Goal: Task Accomplishment & Management: Complete application form

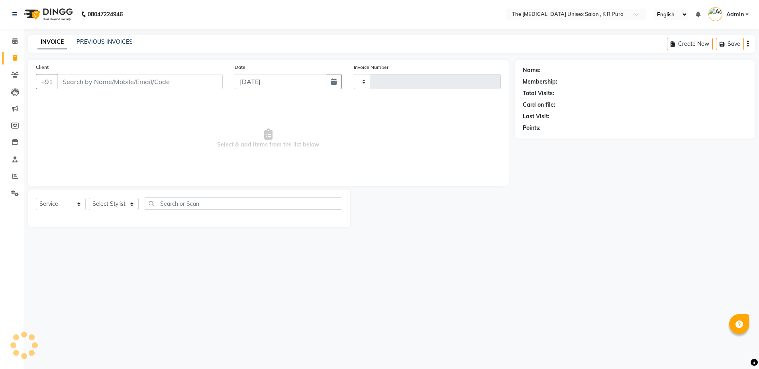
select select "service"
click at [101, 80] on input "Client" at bounding box center [139, 81] width 165 height 15
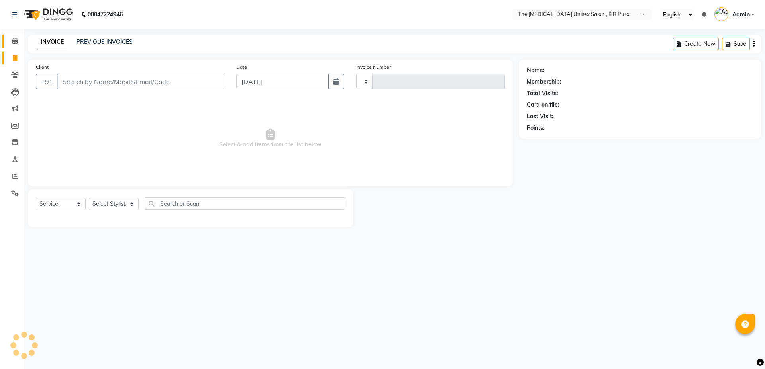
type input "2846"
select select "4050"
drag, startPoint x: 70, startPoint y: 70, endPoint x: 73, endPoint y: 87, distance: 17.3
click at [73, 86] on div "Client +91" at bounding box center [130, 79] width 200 height 33
click at [73, 83] on input "Client" at bounding box center [140, 81] width 167 height 15
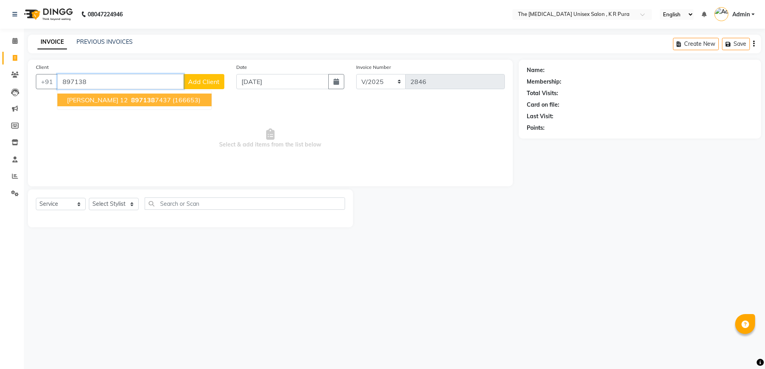
click at [131, 101] on span "897138" at bounding box center [143, 100] width 24 height 8
type input "8971387437"
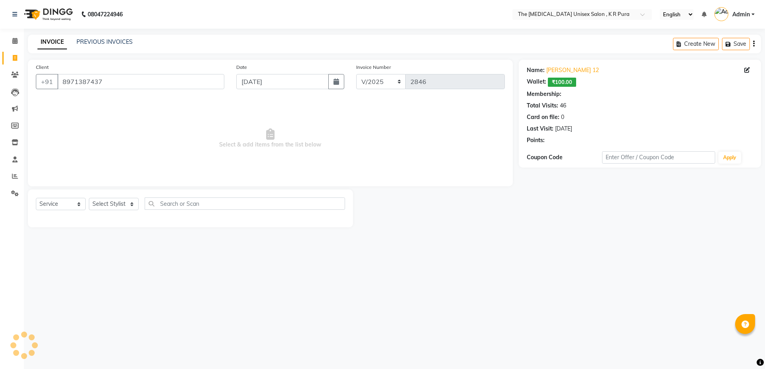
select select "2: Object"
click at [123, 198] on select "Select Stylist armaan [PERSON_NAME] kunti [PERSON_NAME] [PERSON_NAME]" at bounding box center [114, 204] width 50 height 12
select select "21266"
click at [89, 198] on select "Select Stylist armaan [PERSON_NAME] kunti [PERSON_NAME] [PERSON_NAME]" at bounding box center [114, 204] width 50 height 12
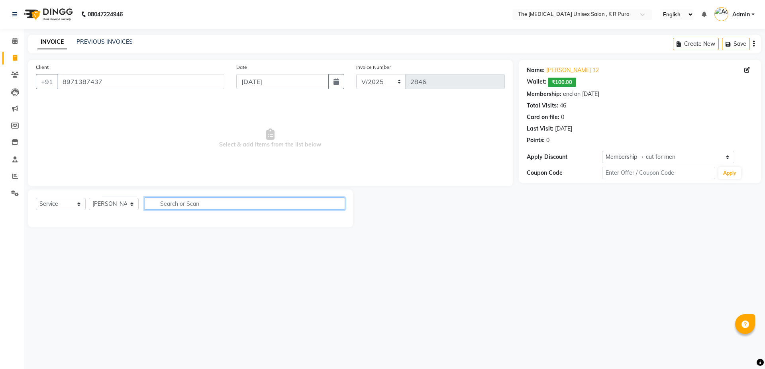
click at [186, 202] on input "text" at bounding box center [245, 204] width 200 height 12
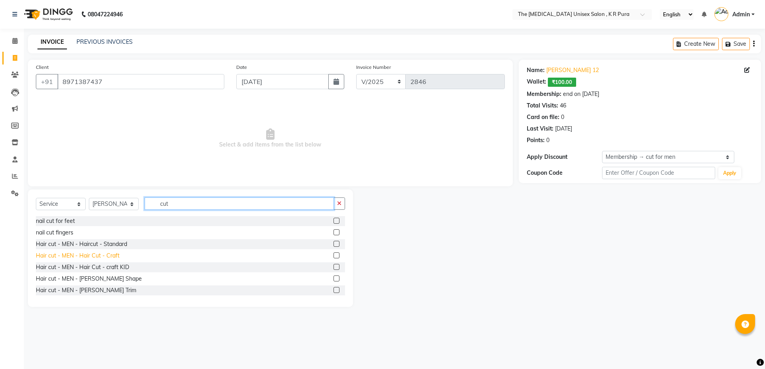
type input "cut"
click at [94, 256] on div "Hair cut - MEN - Hair Cut - Craft" at bounding box center [78, 256] width 84 height 8
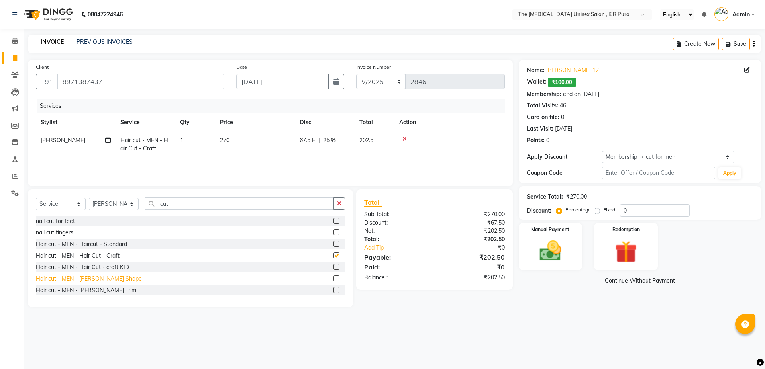
checkbox input "false"
click at [406, 139] on icon at bounding box center [404, 139] width 4 height 6
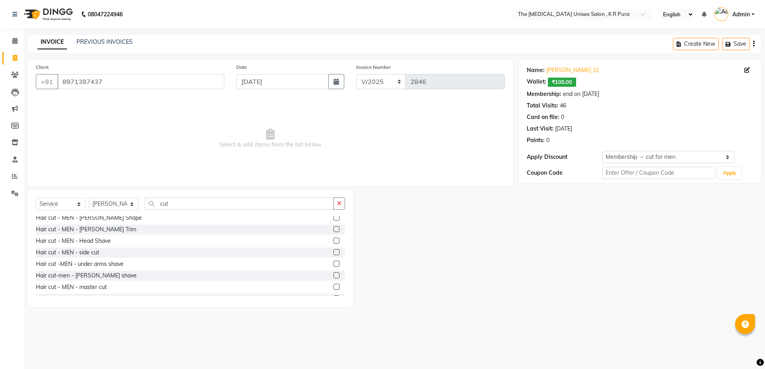
scroll to position [80, 0]
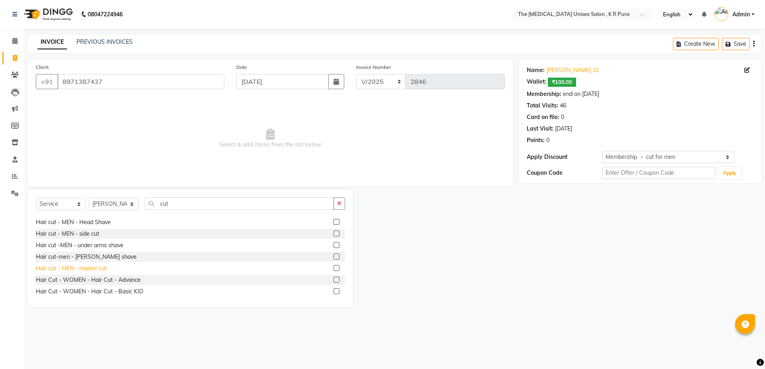
click at [103, 270] on div "Hair cut - MEN - master cut" at bounding box center [71, 268] width 71 height 8
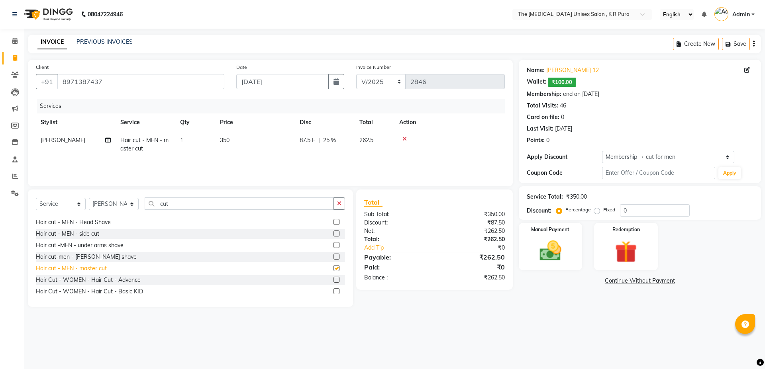
checkbox input "false"
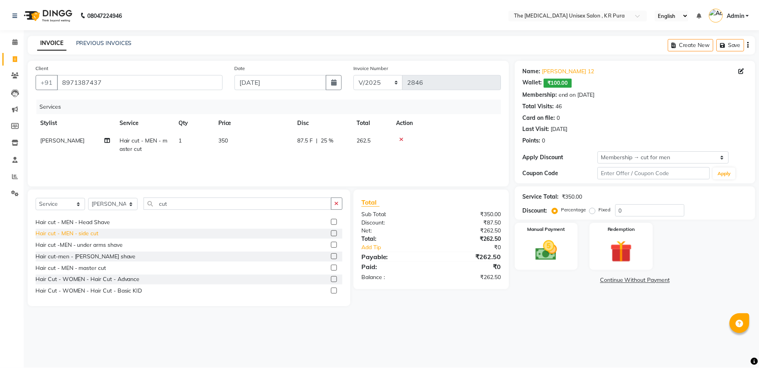
scroll to position [40, 0]
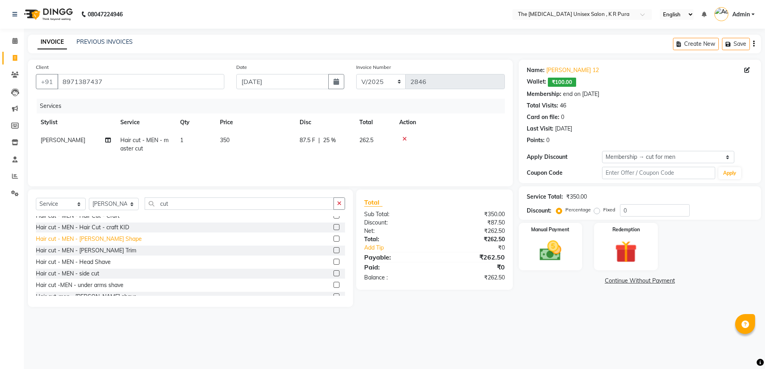
click at [98, 239] on div "Hair cut - MEN - [PERSON_NAME] Shape" at bounding box center [89, 239] width 106 height 8
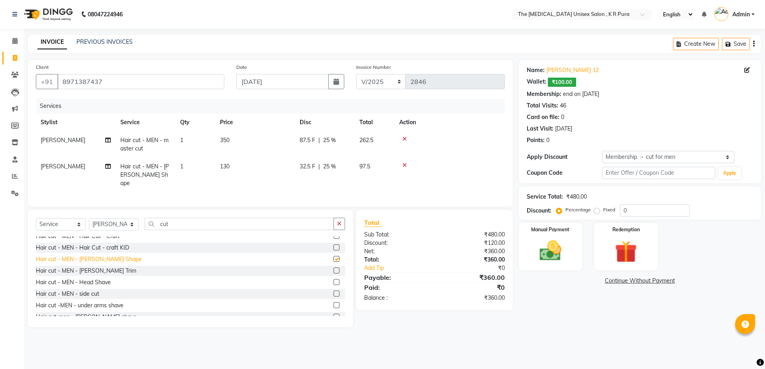
checkbox input "false"
drag, startPoint x: 562, startPoint y: 250, endPoint x: 564, endPoint y: 256, distance: 6.3
click at [562, 250] on img at bounding box center [550, 251] width 37 height 26
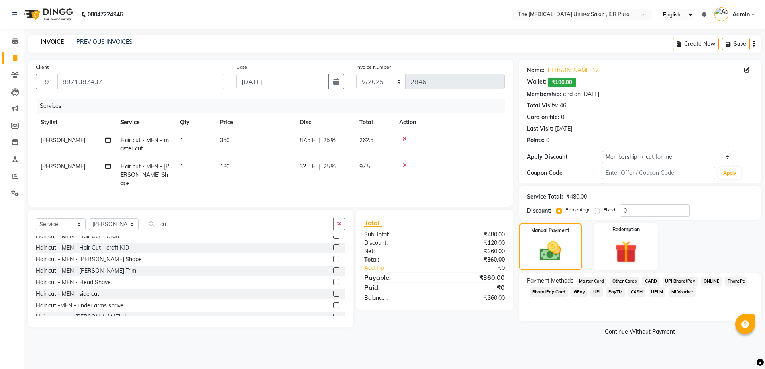
click at [578, 291] on span "GPay" at bounding box center [579, 291] width 16 height 9
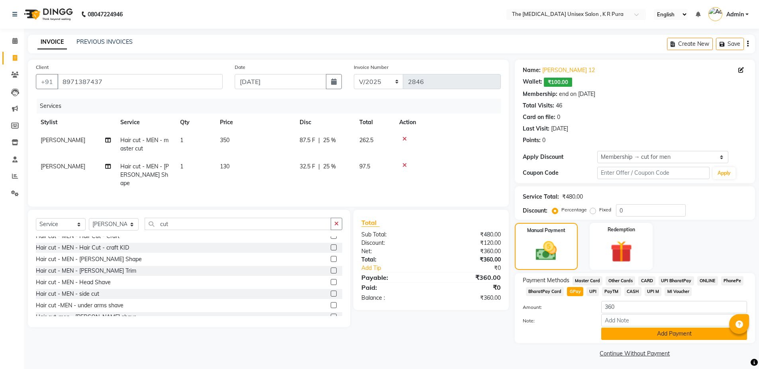
click at [645, 337] on button "Add Payment" at bounding box center [674, 334] width 146 height 12
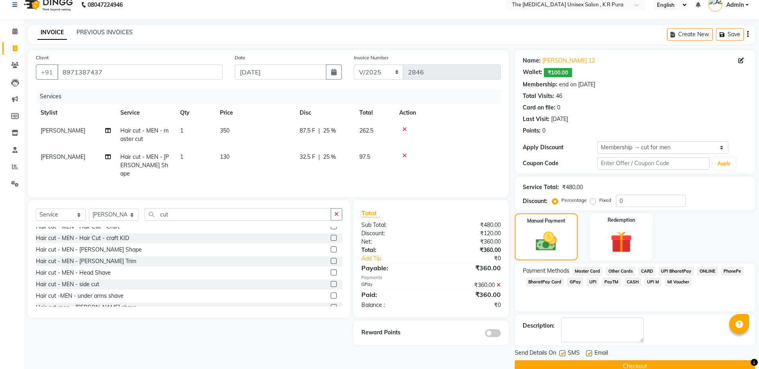
scroll to position [25, 0]
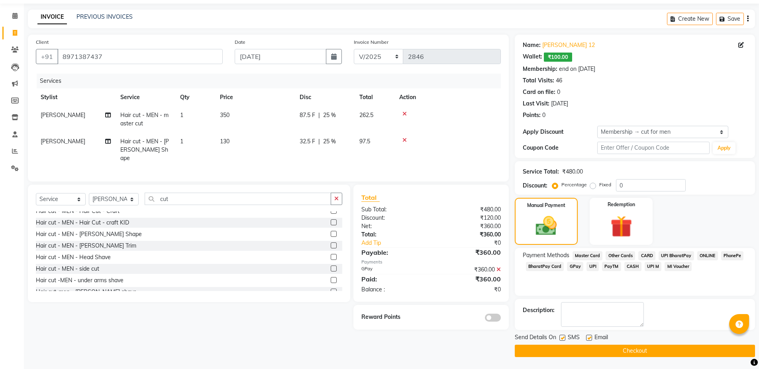
click at [645, 349] on button "Checkout" at bounding box center [634, 351] width 240 height 12
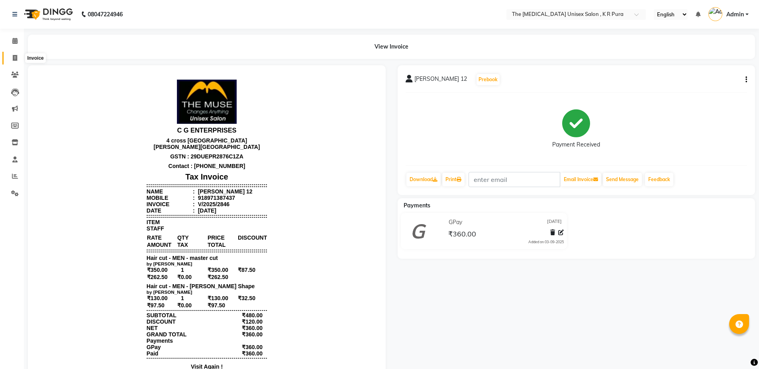
click at [16, 61] on span at bounding box center [15, 58] width 14 height 9
select select "service"
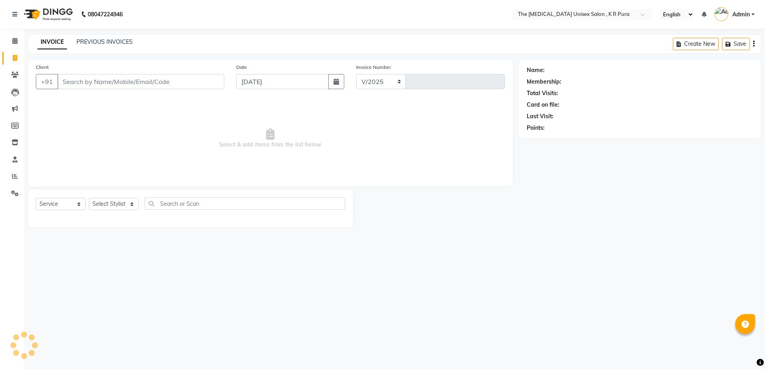
select select "4050"
type input "2847"
click at [90, 39] on link "PREVIOUS INVOICES" at bounding box center [104, 41] width 56 height 7
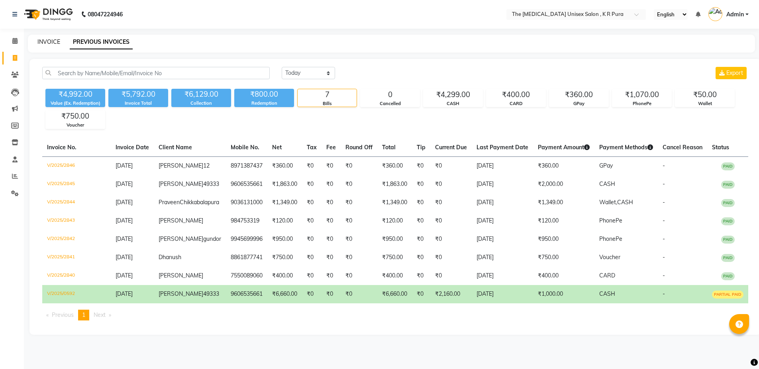
click at [45, 42] on link "INVOICE" at bounding box center [48, 41] width 23 height 7
select select "service"
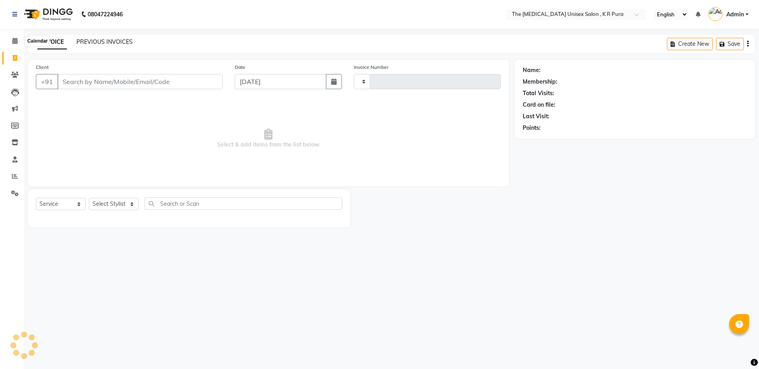
type input "2847"
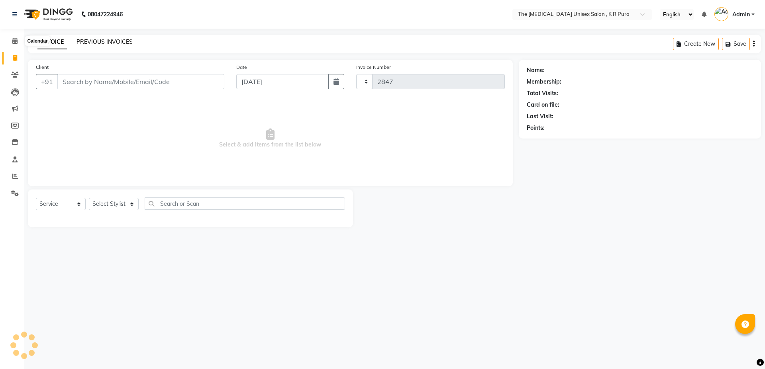
select select "4050"
click at [94, 87] on input "Client" at bounding box center [140, 81] width 167 height 15
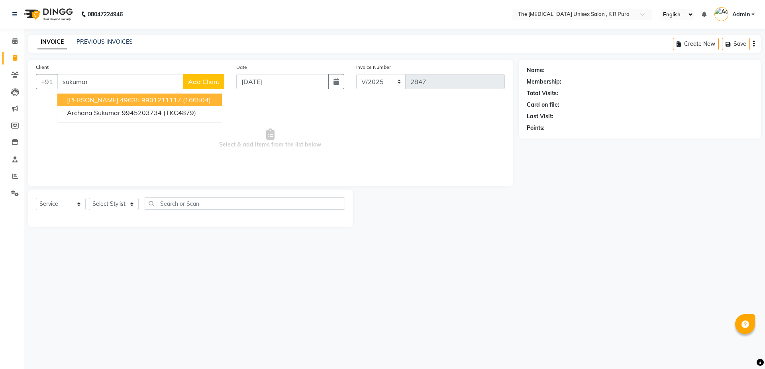
click at [105, 102] on span "[PERSON_NAME] 49635" at bounding box center [103, 100] width 73 height 8
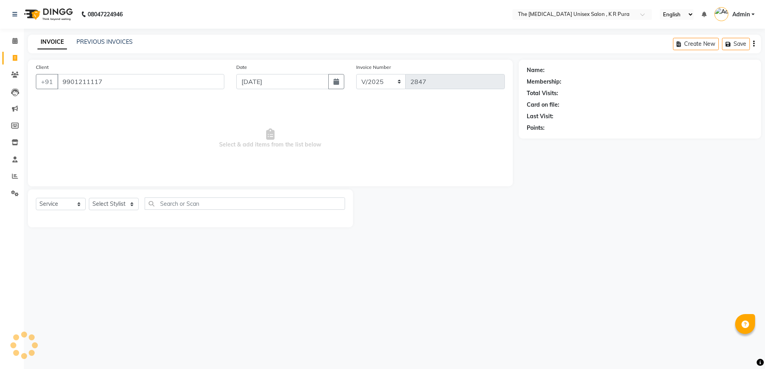
type input "9901211117"
select select "2: Object"
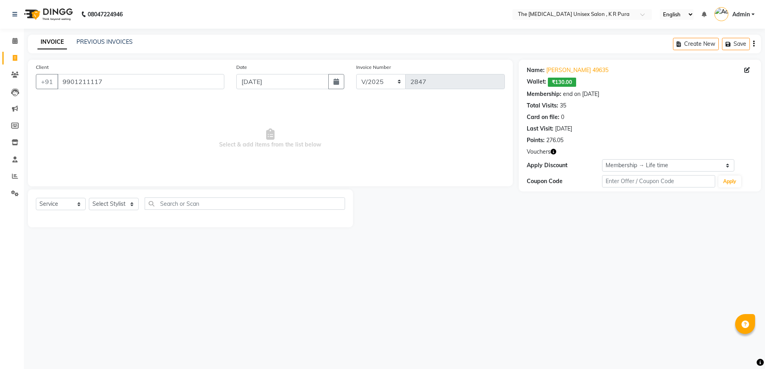
click at [553, 154] on icon "button" at bounding box center [553, 152] width 6 height 6
click at [537, 239] on main "INVOICE PREVIOUS INVOICES Create New Save Client [PHONE_NUMBER] Date [DATE] Inv…" at bounding box center [394, 137] width 741 height 205
click at [749, 70] on icon at bounding box center [747, 70] width 6 height 6
select select "12"
select select "05"
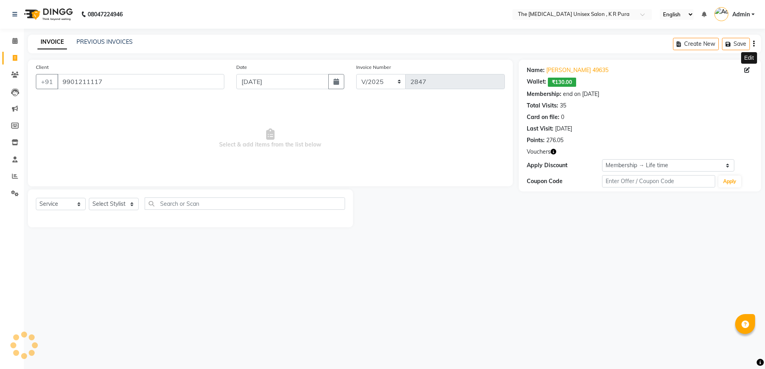
select select "1980"
select select "[DEMOGRAPHIC_DATA]"
select select "25"
select select "05"
select select "2015"
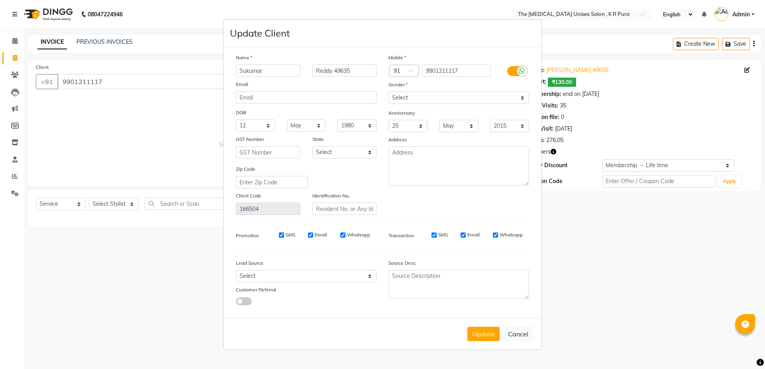
click at [726, 218] on ngb-modal-window "Update Client Name [PERSON_NAME] 49635 Email DOB Day 01 02 03 04 05 06 07 08 09…" at bounding box center [382, 184] width 765 height 369
click at [481, 336] on button "Update" at bounding box center [483, 334] width 32 height 14
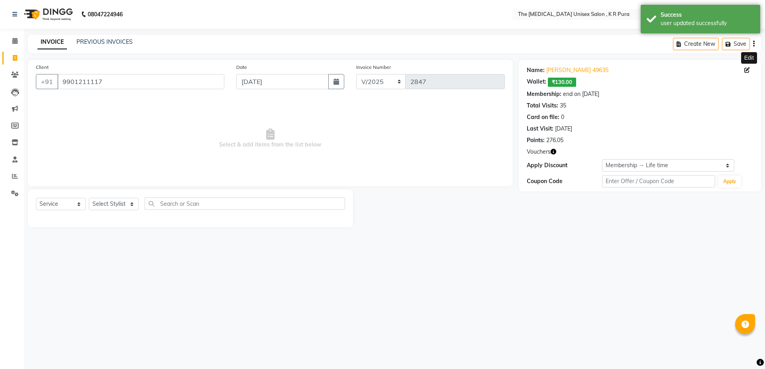
select select "3: Object"
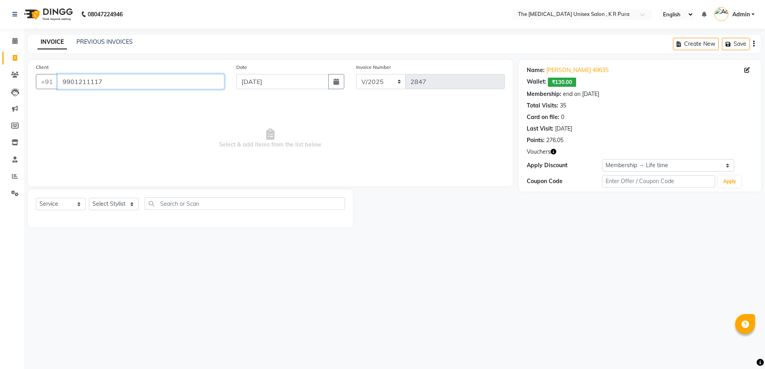
click at [123, 83] on input "9901211117" at bounding box center [140, 81] width 167 height 15
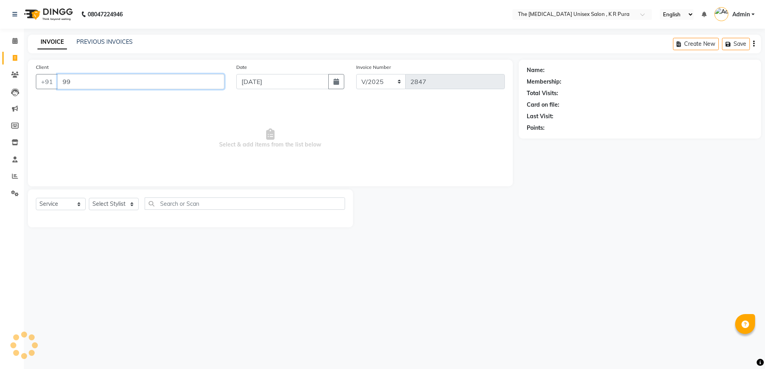
type input "9"
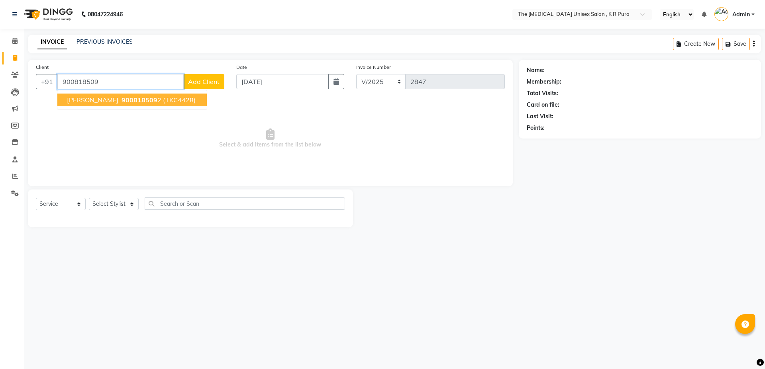
click at [121, 103] on span "900818509" at bounding box center [139, 100] width 36 height 8
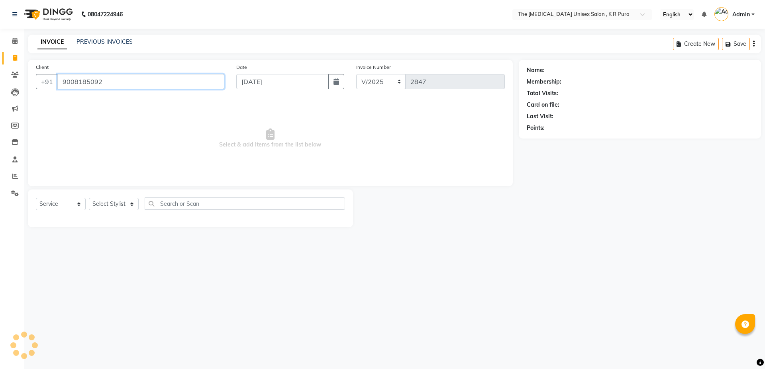
type input "9008185092"
select select "1: Object"
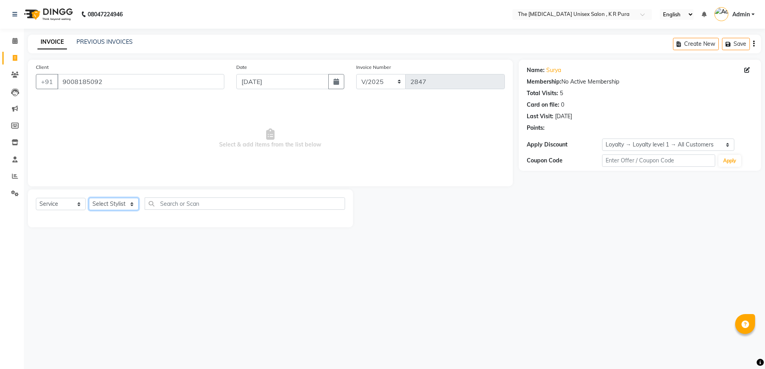
click at [118, 203] on select "Select Stylist armaan [PERSON_NAME] kunti [PERSON_NAME] [PERSON_NAME]" at bounding box center [114, 204] width 50 height 12
select select "21213"
click at [89, 198] on select "Select Stylist armaan [PERSON_NAME] kunti [PERSON_NAME] [PERSON_NAME]" at bounding box center [114, 204] width 50 height 12
click at [168, 203] on input "text" at bounding box center [245, 204] width 200 height 12
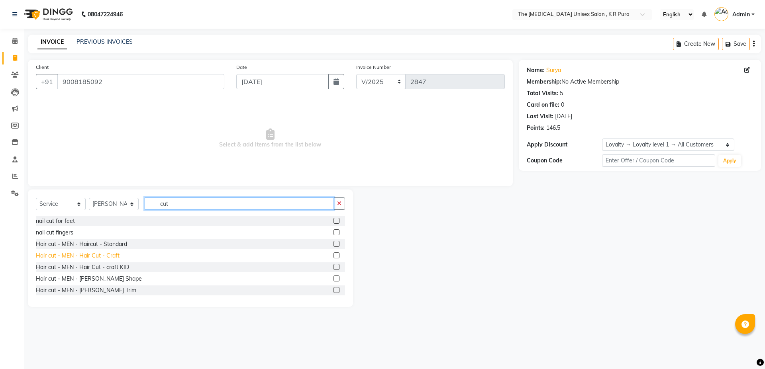
type input "cut"
click at [108, 254] on div "Hair cut - MEN - Hair Cut - Craft" at bounding box center [78, 256] width 84 height 8
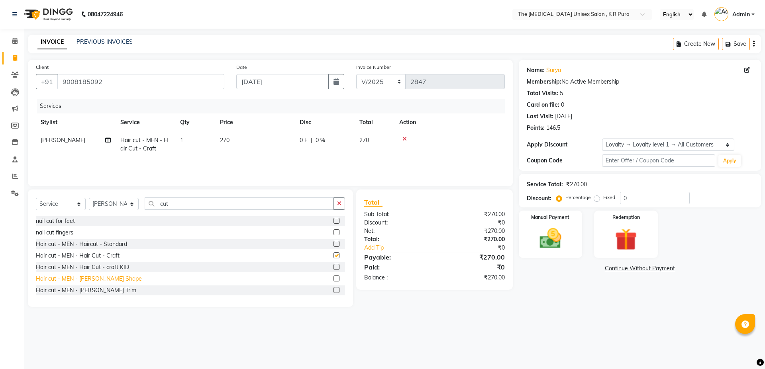
checkbox input "false"
click at [95, 280] on div "Hair cut - MEN - [PERSON_NAME] Shape" at bounding box center [89, 279] width 106 height 8
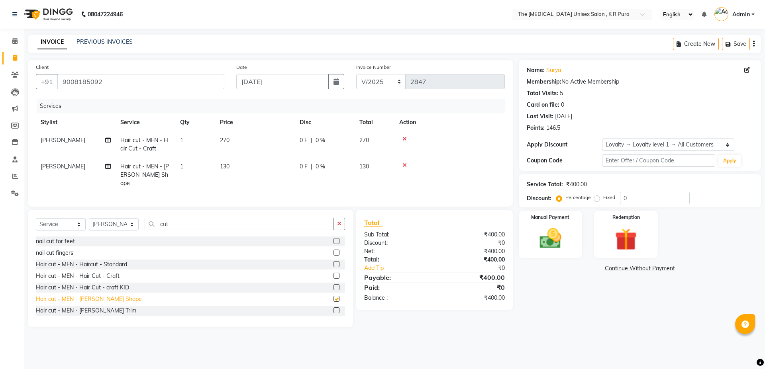
checkbox input "false"
click at [126, 223] on select "Select Stylist armaan [PERSON_NAME] kunti [PERSON_NAME] [PERSON_NAME]" at bounding box center [114, 224] width 50 height 12
select select "86389"
click at [89, 218] on select "Select Stylist armaan [PERSON_NAME] kunti [PERSON_NAME] [PERSON_NAME]" at bounding box center [114, 224] width 50 height 12
click at [176, 222] on input "cut" at bounding box center [239, 224] width 189 height 12
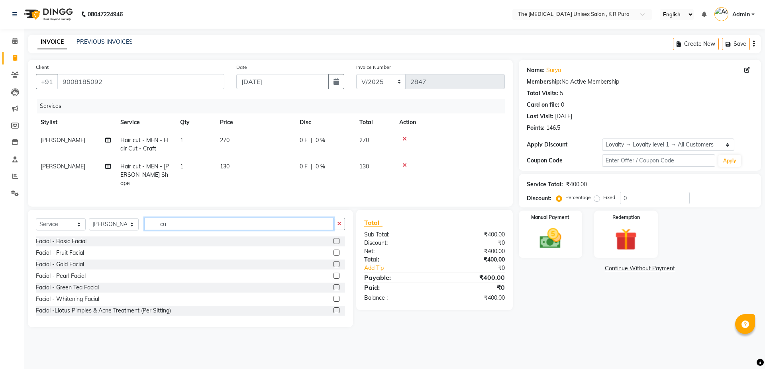
type input "c"
type input "massa"
click at [82, 240] on div "Massage - Head Massage" at bounding box center [69, 241] width 67 height 8
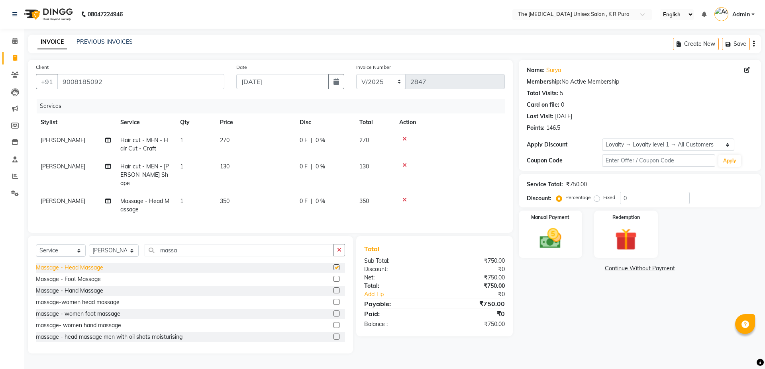
checkbox input "false"
click at [549, 244] on img at bounding box center [550, 238] width 37 height 26
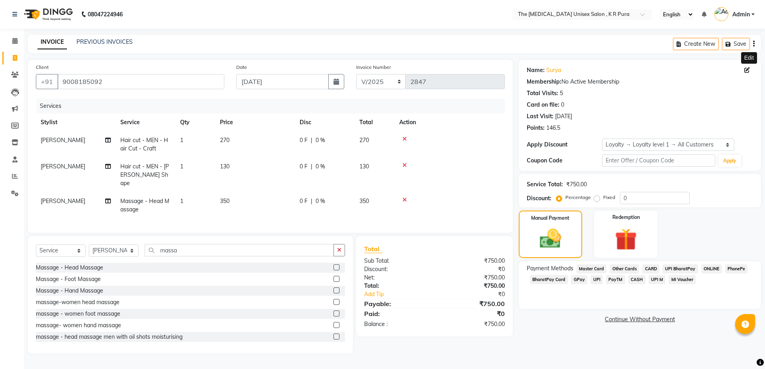
click at [744, 67] on icon at bounding box center [747, 70] width 6 height 6
select select "[DEMOGRAPHIC_DATA]"
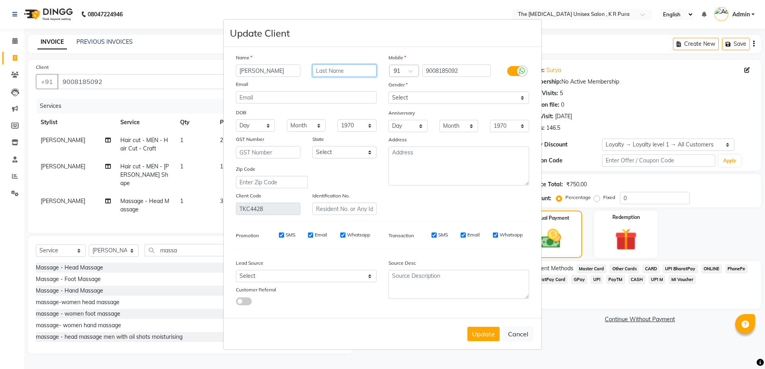
click at [328, 67] on input "text" at bounding box center [344, 71] width 65 height 12
click at [336, 74] on input "cheemasandra" at bounding box center [344, 71] width 65 height 12
type input "cheemsandra"
click at [485, 333] on button "Update" at bounding box center [483, 334] width 32 height 14
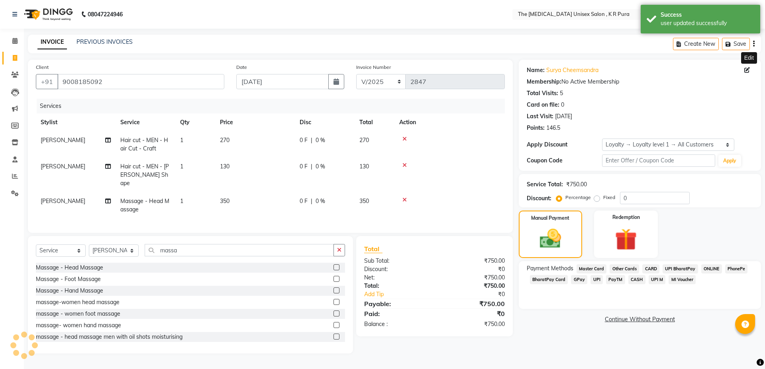
select select "1: Object"
click at [577, 281] on span "GPay" at bounding box center [579, 279] width 16 height 9
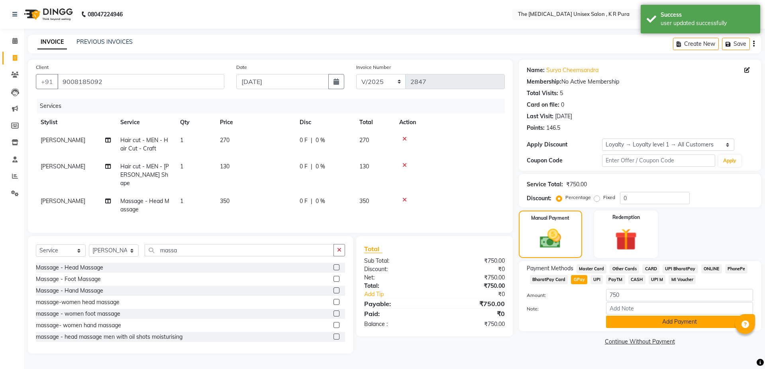
click at [642, 322] on button "Add Payment" at bounding box center [679, 322] width 147 height 12
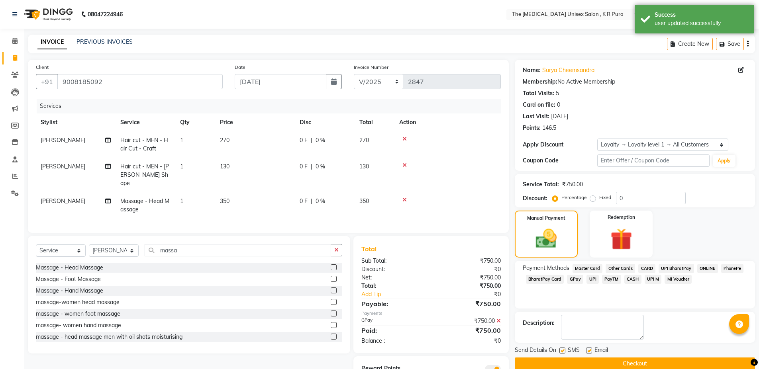
scroll to position [33, 0]
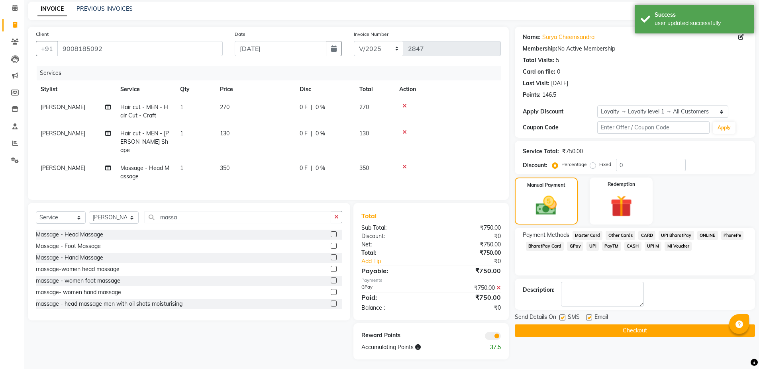
click at [635, 334] on button "Checkout" at bounding box center [634, 331] width 240 height 12
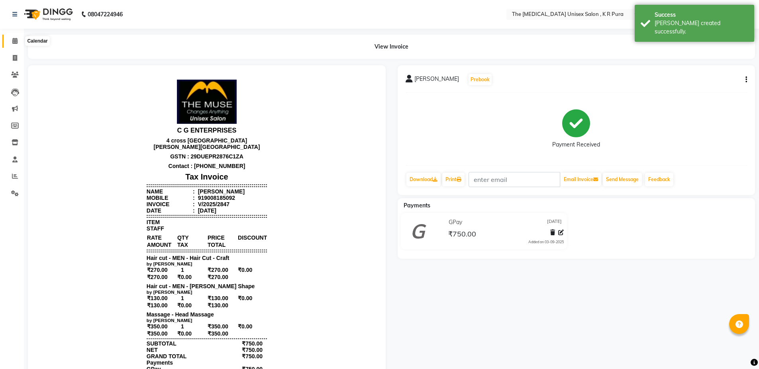
click at [16, 40] on icon at bounding box center [14, 41] width 5 height 6
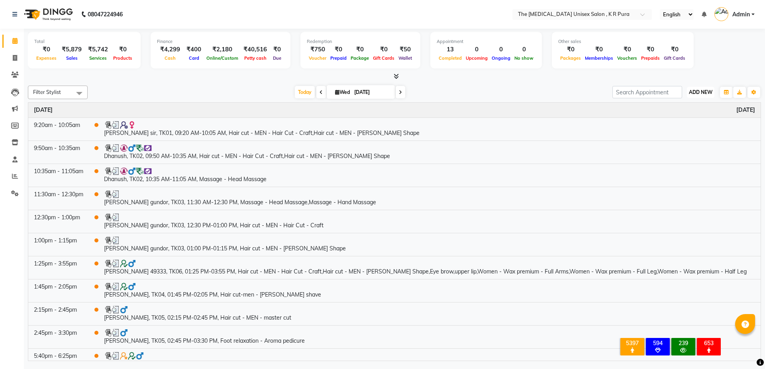
click at [700, 92] on span "ADD NEW" at bounding box center [699, 92] width 23 height 6
click at [674, 119] on link "Add Invoice" at bounding box center [682, 118] width 63 height 10
select select "service"
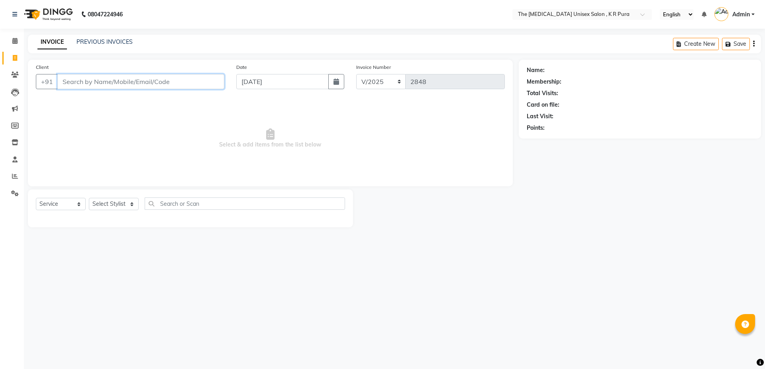
click at [133, 79] on input "Client" at bounding box center [140, 81] width 167 height 15
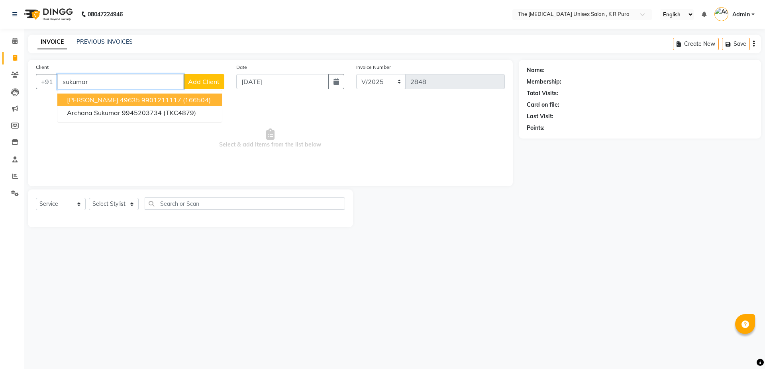
click at [96, 103] on span "[PERSON_NAME] 49635" at bounding box center [103, 100] width 73 height 8
type input "9901211117"
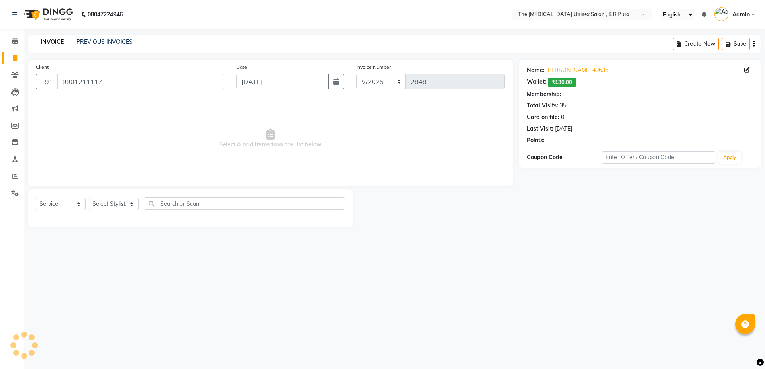
select select "2: Object"
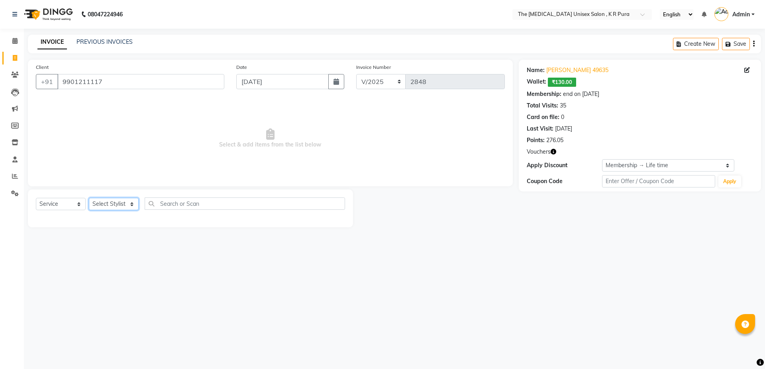
click at [132, 205] on select "Select Stylist armaan [PERSON_NAME] kunti [PERSON_NAME] [PERSON_NAME]" at bounding box center [114, 204] width 50 height 12
select select "21213"
click at [89, 198] on select "Select Stylist armaan [PERSON_NAME] kunti [PERSON_NAME] [PERSON_NAME]" at bounding box center [114, 204] width 50 height 12
click at [179, 201] on input "text" at bounding box center [245, 204] width 200 height 12
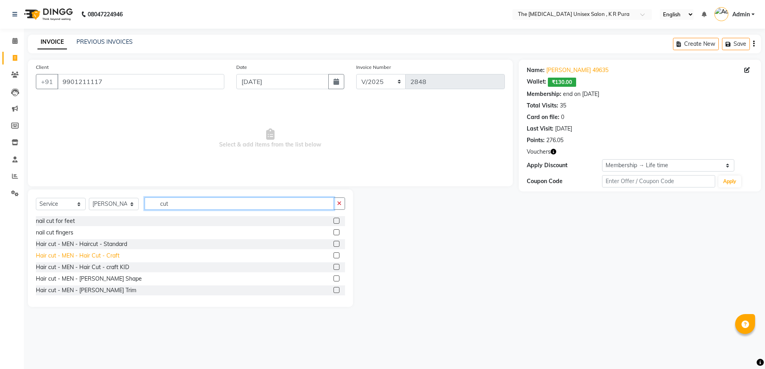
type input "cut"
click at [112, 257] on div "Hair cut - MEN - Hair Cut - Craft" at bounding box center [78, 256] width 84 height 8
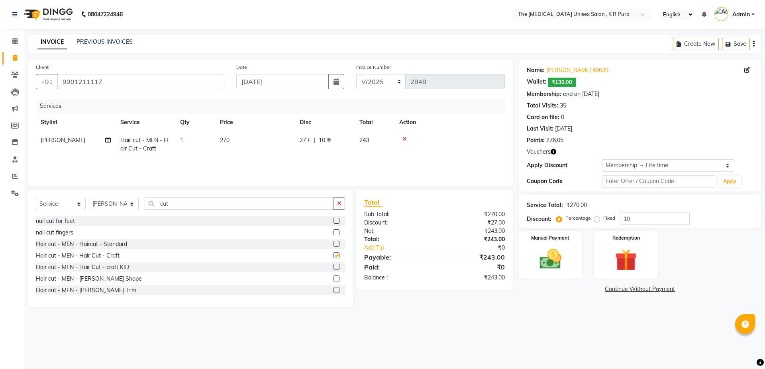
checkbox input "false"
click at [106, 280] on div "Hair cut - MEN - [PERSON_NAME] Shape" at bounding box center [89, 279] width 106 height 8
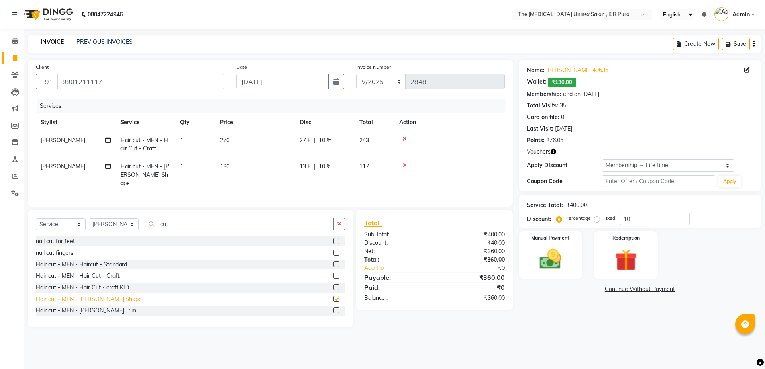
checkbox input "false"
drag, startPoint x: 187, startPoint y: 227, endPoint x: 187, endPoint y: 223, distance: 4.4
click at [187, 226] on div "Select Service Product Membership Package Voucher Prepaid Gift Card Select Styl…" at bounding box center [190, 227] width 309 height 19
click at [186, 222] on input "cut" at bounding box center [239, 224] width 189 height 12
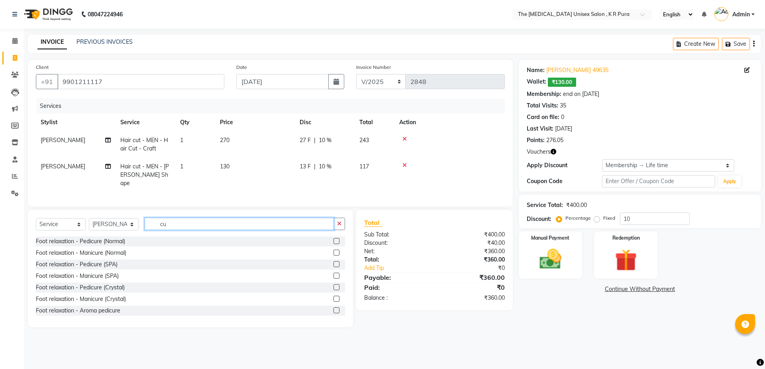
type input "c"
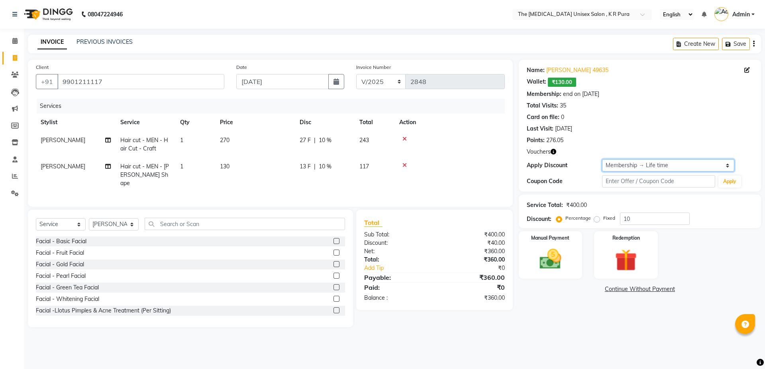
click at [630, 161] on select "Select Membership → Life time Loyalty → Loyalty level 1 → All Customers" at bounding box center [668, 165] width 132 height 12
select select "0:"
click at [602, 159] on select "Select Membership → Life time Loyalty → Loyalty level 1 → All Customers" at bounding box center [668, 165] width 132 height 12
type input "0"
click at [628, 259] on img at bounding box center [625, 260] width 37 height 28
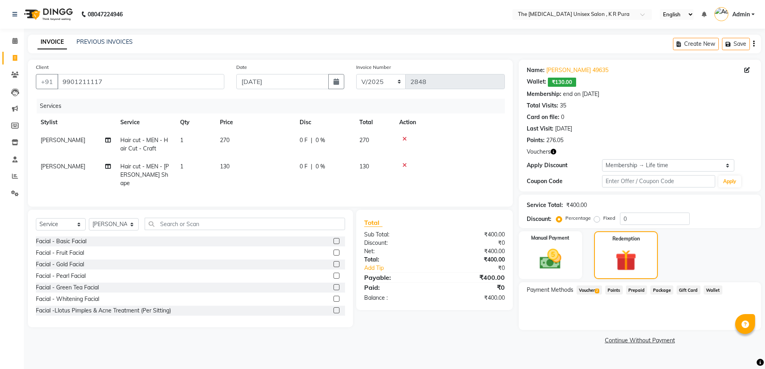
click at [593, 289] on span "Voucher 2" at bounding box center [588, 290] width 25 height 9
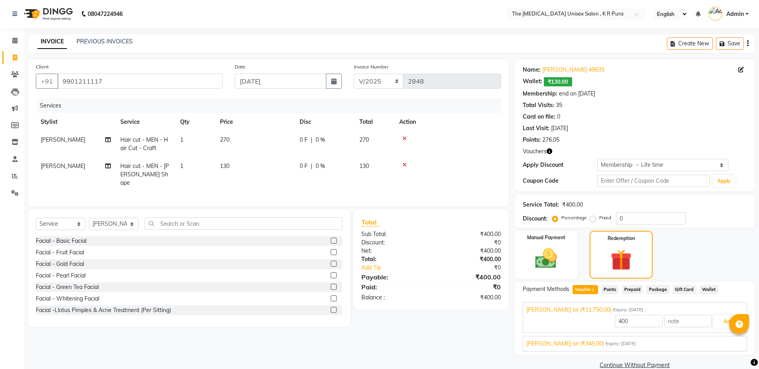
scroll to position [14, 0]
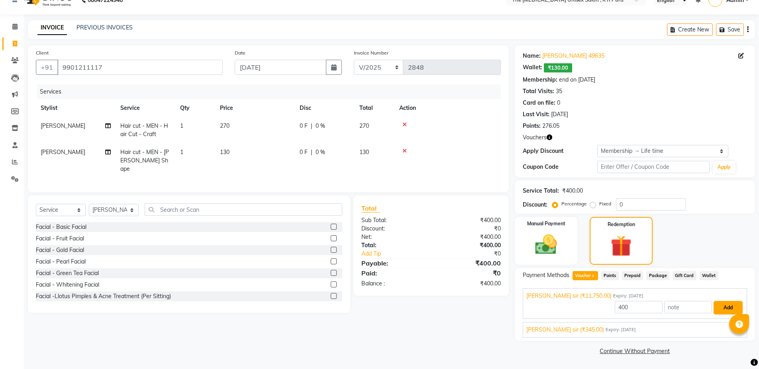
click at [727, 312] on button "Add" at bounding box center [727, 308] width 29 height 14
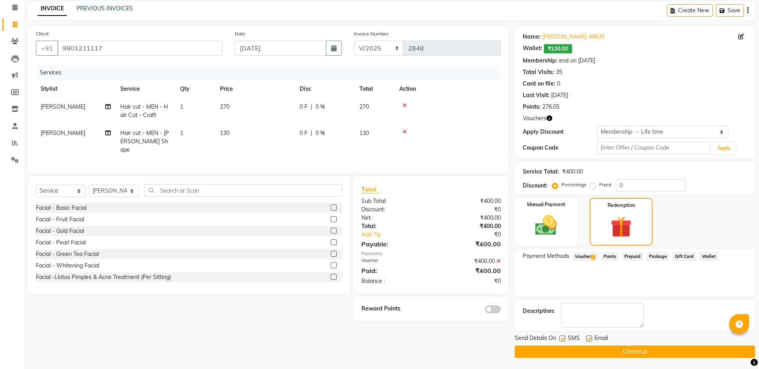
scroll to position [34, 0]
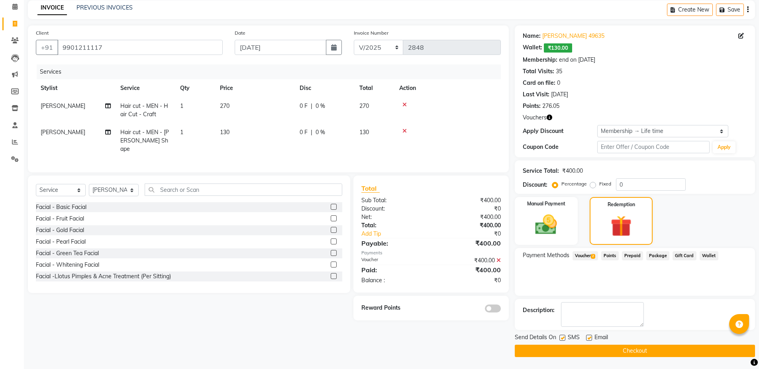
click at [634, 352] on button "Checkout" at bounding box center [634, 351] width 240 height 12
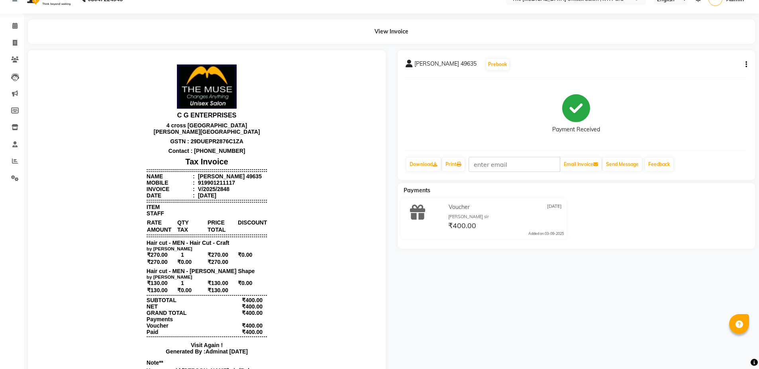
scroll to position [3, 0]
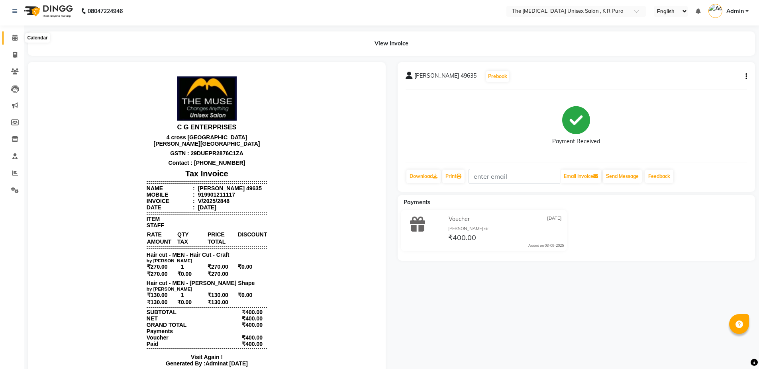
drag, startPoint x: 16, startPoint y: 39, endPoint x: 8, endPoint y: 49, distance: 13.1
click at [16, 39] on icon at bounding box center [14, 38] width 5 height 6
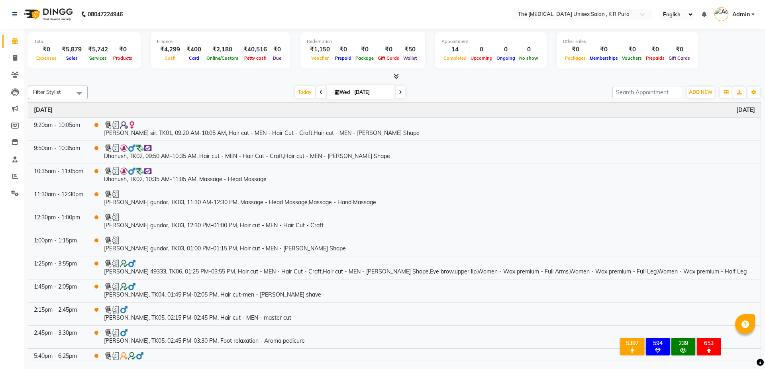
click at [395, 76] on icon at bounding box center [395, 76] width 5 height 6
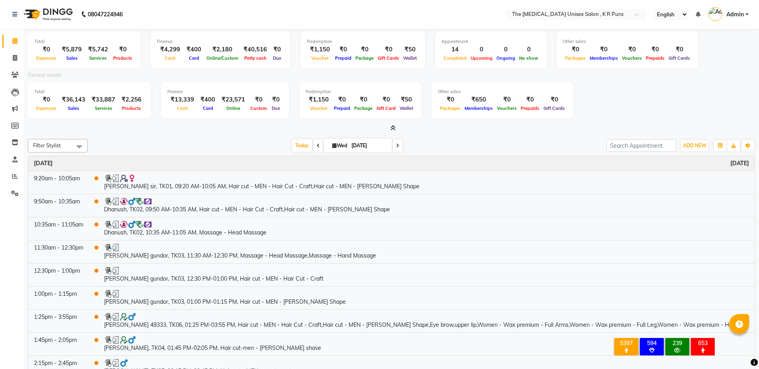
click at [393, 127] on icon at bounding box center [392, 128] width 5 height 6
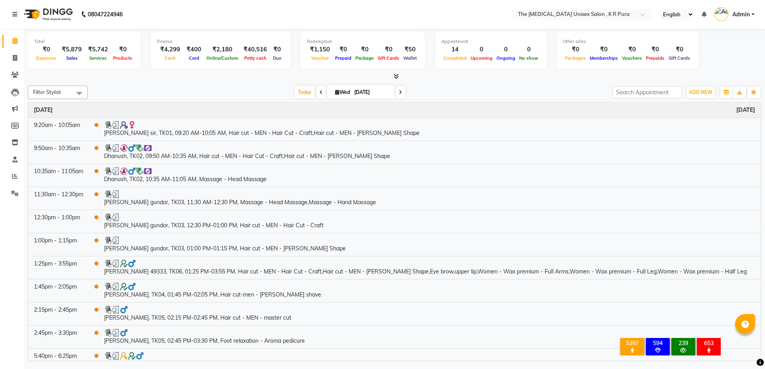
click at [396, 76] on icon at bounding box center [395, 76] width 5 height 6
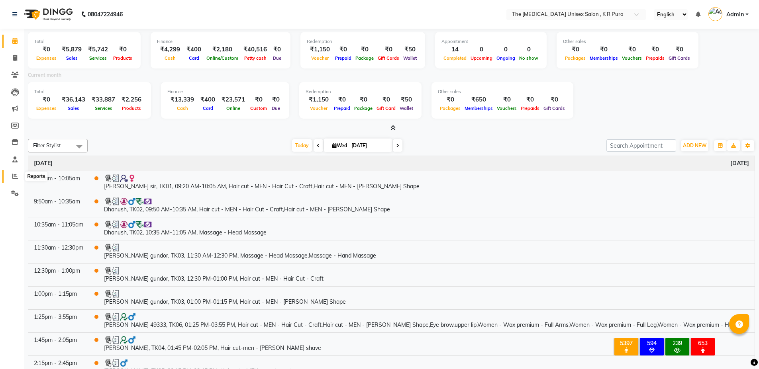
click at [14, 177] on icon at bounding box center [15, 176] width 6 height 6
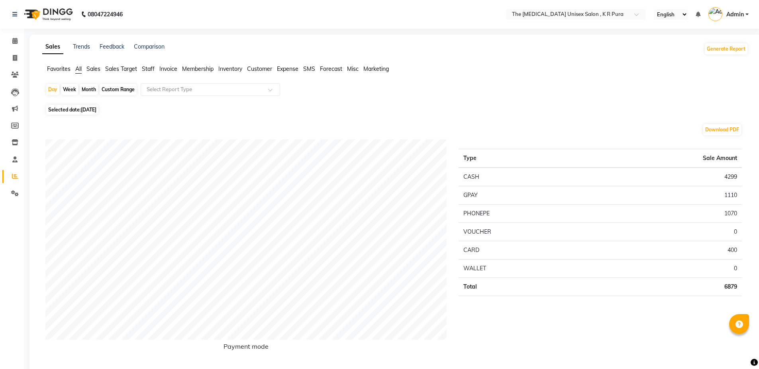
click at [67, 91] on div "Week" at bounding box center [69, 89] width 17 height 11
select select "9"
select select "2025"
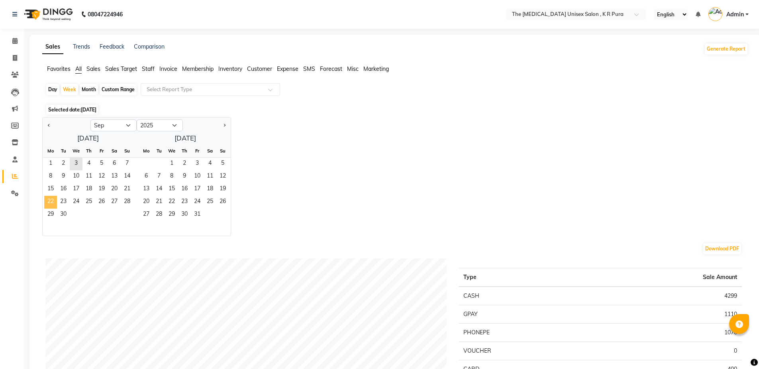
click at [51, 202] on span "22" at bounding box center [50, 202] width 13 height 13
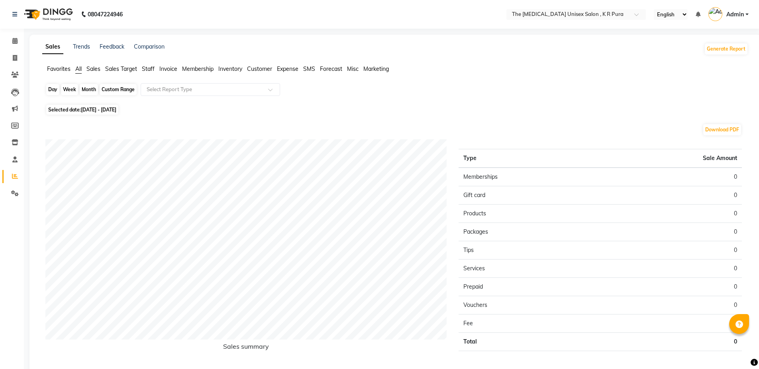
click at [72, 88] on div "Week" at bounding box center [69, 89] width 17 height 11
select select "9"
select select "2025"
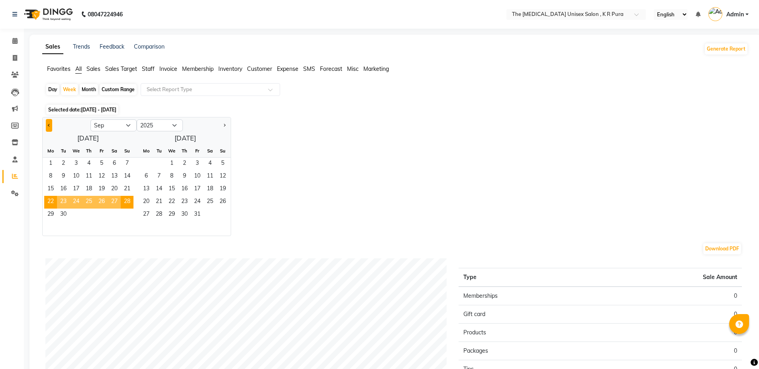
click at [47, 125] on button "Previous month" at bounding box center [49, 125] width 6 height 13
select select "8"
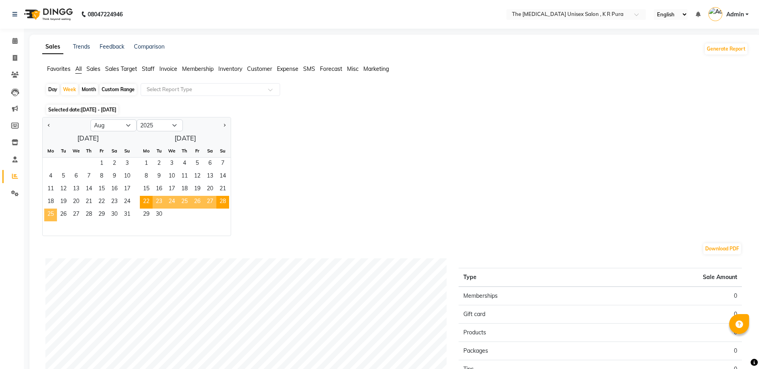
click at [48, 214] on span "25" at bounding box center [50, 215] width 13 height 13
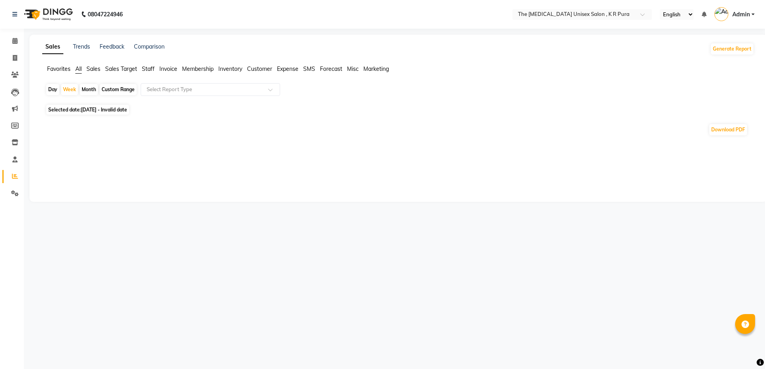
click at [54, 88] on div "Day" at bounding box center [52, 89] width 13 height 11
select select "8"
select select "2025"
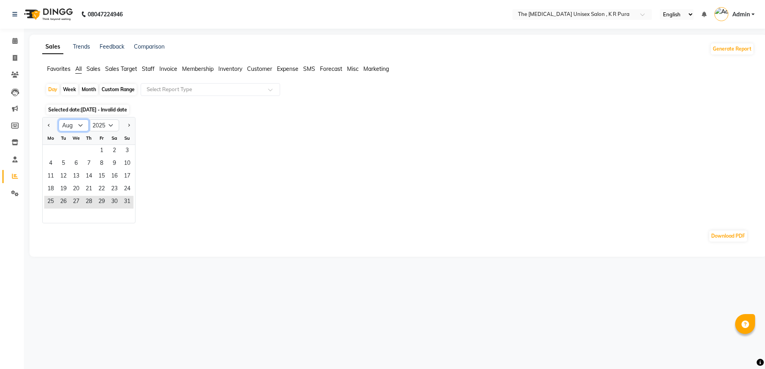
click at [81, 127] on select "Jan Feb Mar Apr May Jun [DATE] Aug Sep Oct Nov Dec" at bounding box center [74, 125] width 30 height 12
select select "9"
click at [59, 119] on select "Jan Feb Mar Apr May Jun [DATE] Aug Sep Oct Nov Dec" at bounding box center [74, 125] width 30 height 12
click at [74, 151] on span "3" at bounding box center [76, 151] width 13 height 13
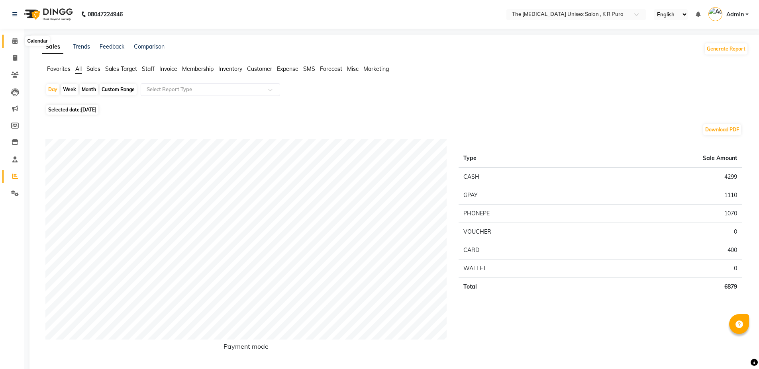
click at [14, 41] on icon at bounding box center [14, 41] width 5 height 6
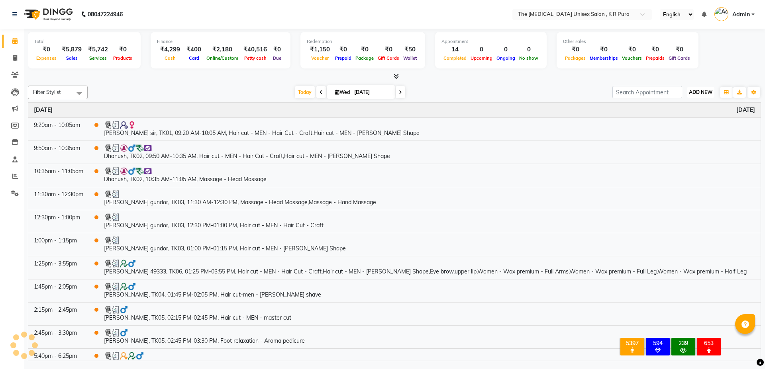
click at [698, 90] on span "ADD NEW" at bounding box center [699, 92] width 23 height 6
click at [676, 118] on link "Add Invoice" at bounding box center [682, 118] width 63 height 10
select select "service"
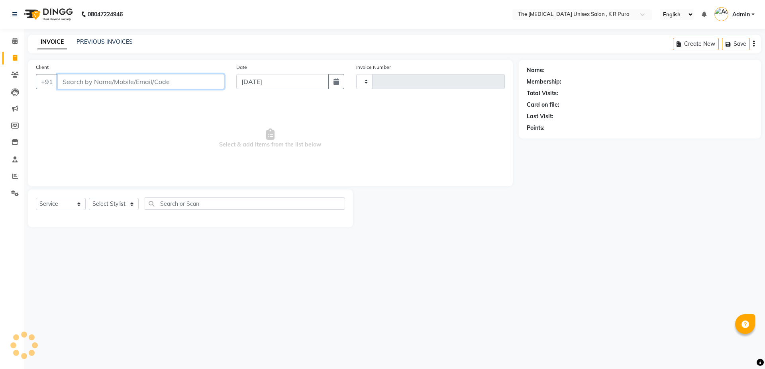
click at [76, 80] on input "Client" at bounding box center [140, 81] width 167 height 15
select select "4050"
type input "2849"
click at [121, 78] on input "Client" at bounding box center [140, 81] width 167 height 15
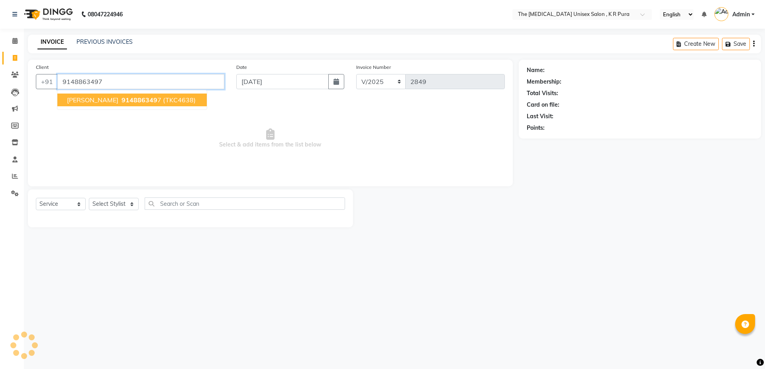
type input "9148863497"
select select "1: Object"
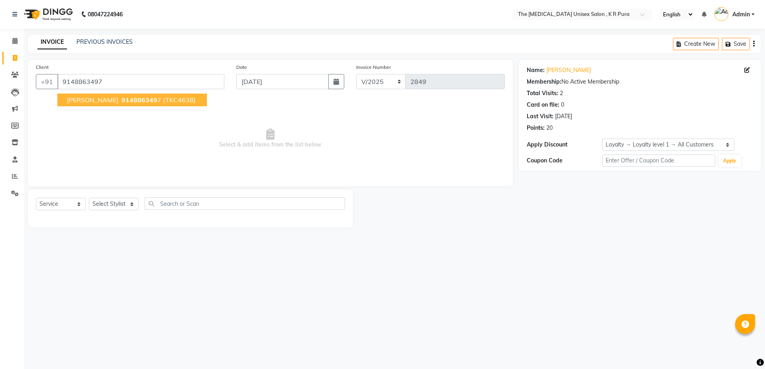
click at [131, 101] on span "914886349" at bounding box center [139, 100] width 36 height 8
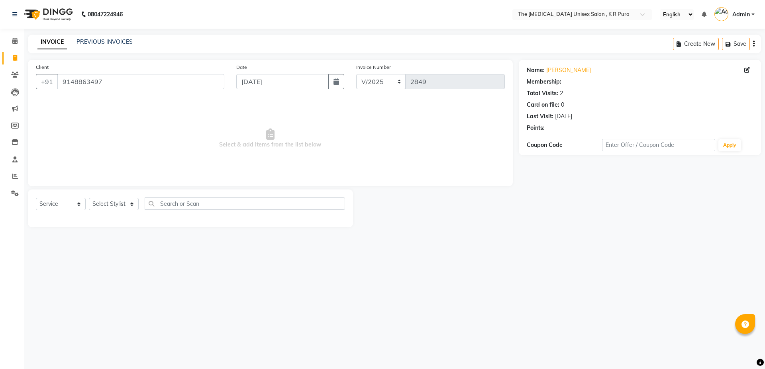
select select "1: Object"
click at [98, 42] on link "PREVIOUS INVOICES" at bounding box center [104, 41] width 56 height 7
